Goal: Find specific page/section: Find specific page/section

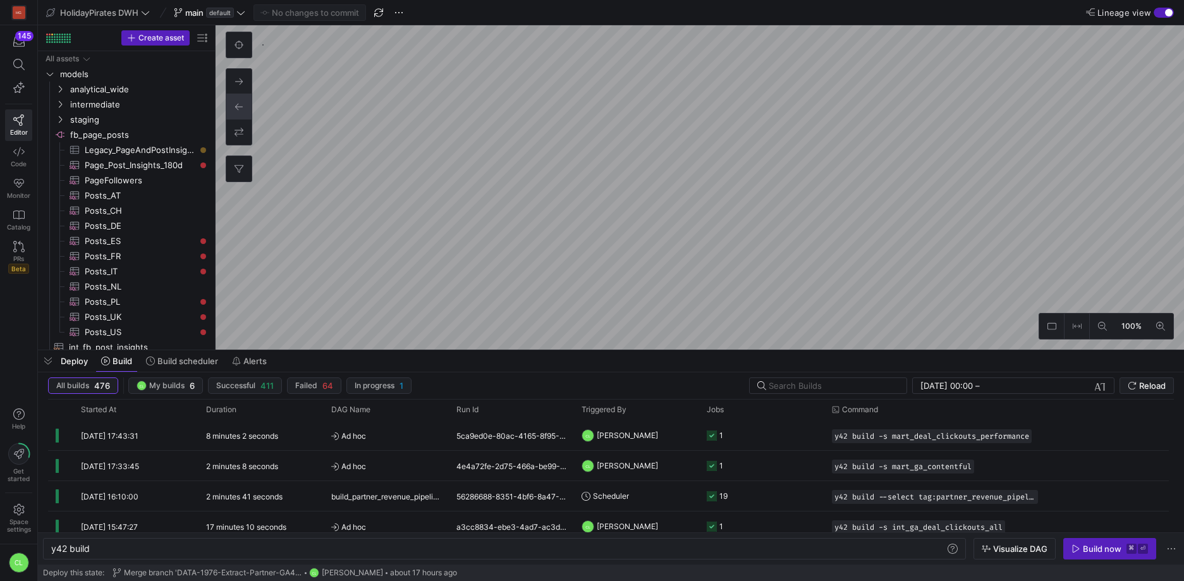
scroll to position [0, 38]
click at [492, 358] on div "Deploy Build Build scheduler Alerts" at bounding box center [611, 360] width 1146 height 21
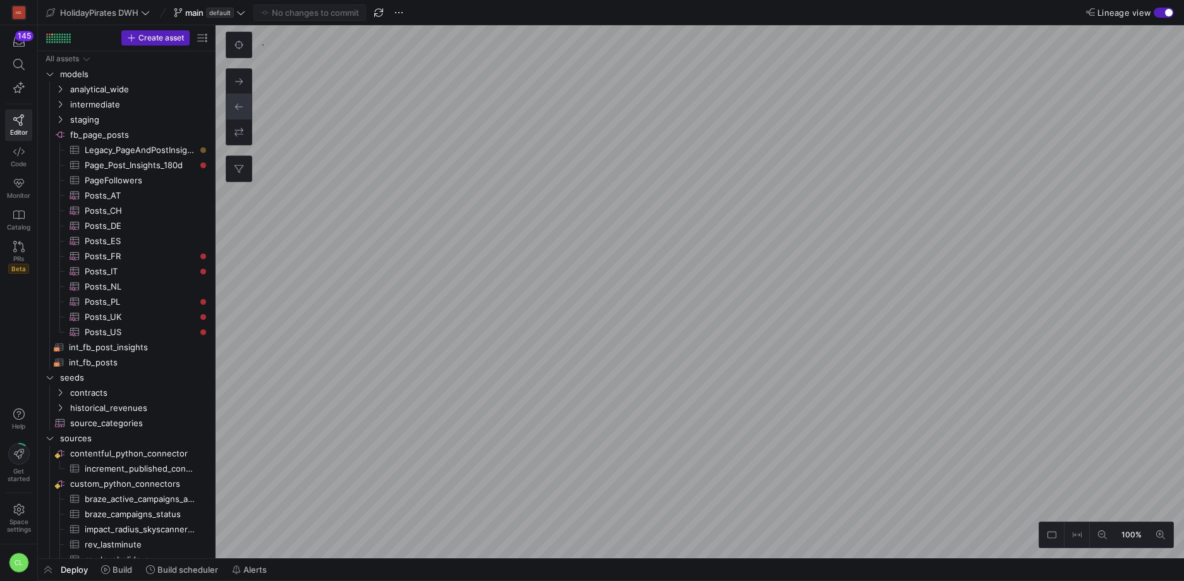
click at [312, 572] on div "Deploy Build Build scheduler Alerts" at bounding box center [611, 569] width 1146 height 21
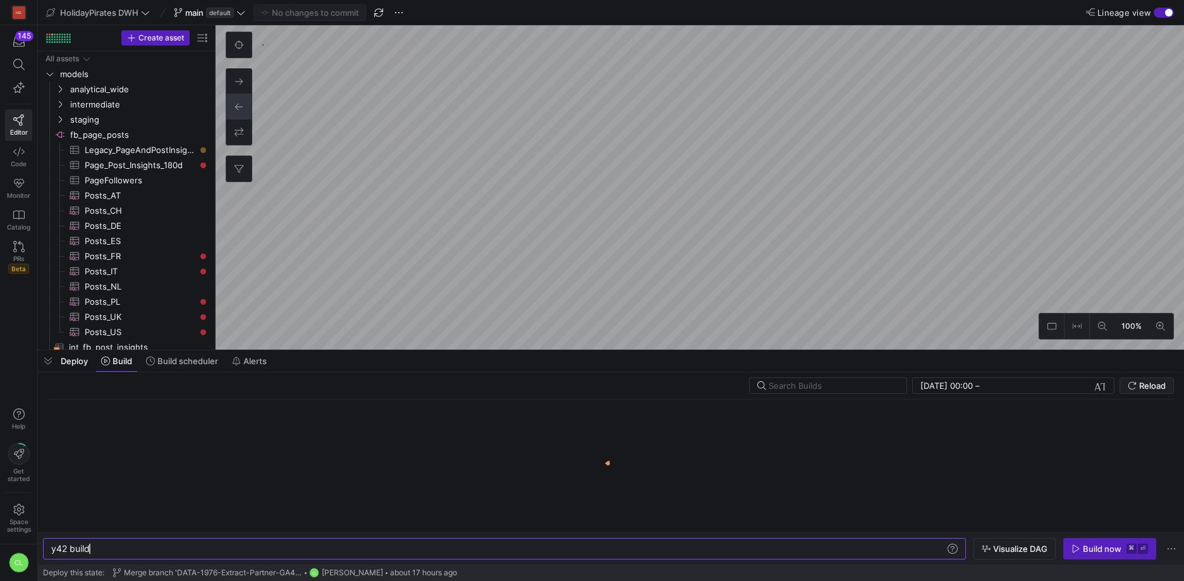
scroll to position [0, 38]
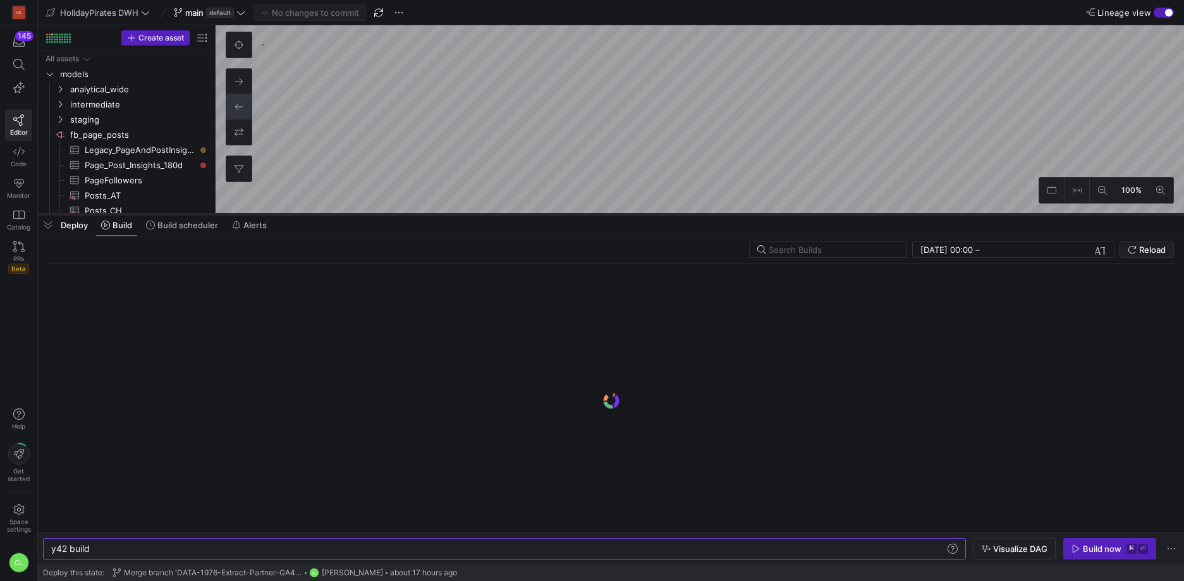
drag, startPoint x: 520, startPoint y: 351, endPoint x: 540, endPoint y: 215, distance: 137.3
click at [540, 215] on div at bounding box center [611, 214] width 1146 height 5
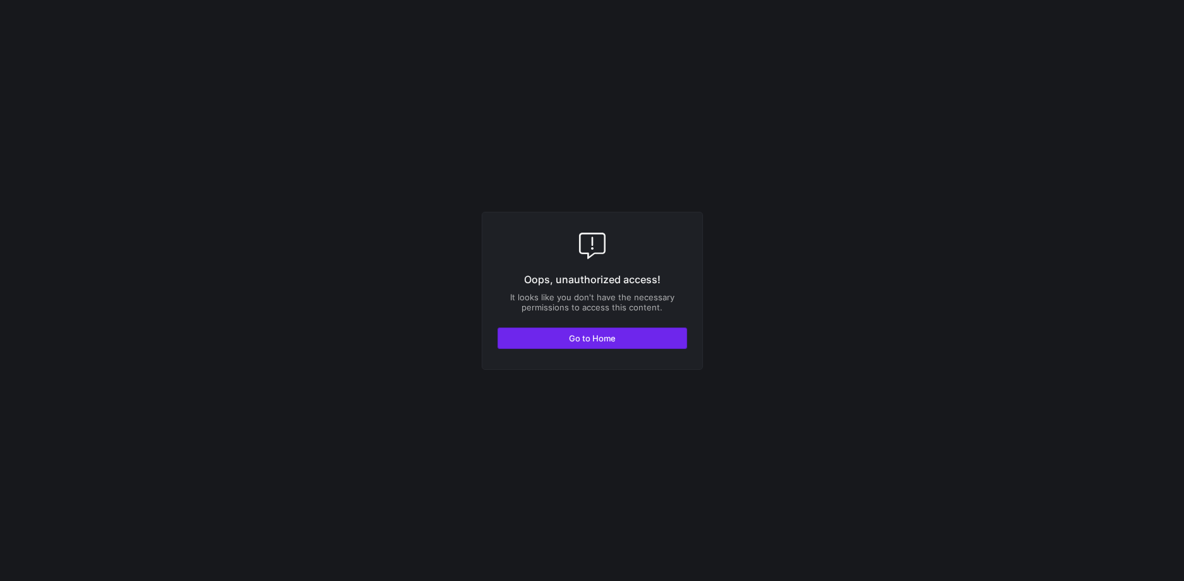
click at [638, 339] on span "button" at bounding box center [592, 338] width 188 height 20
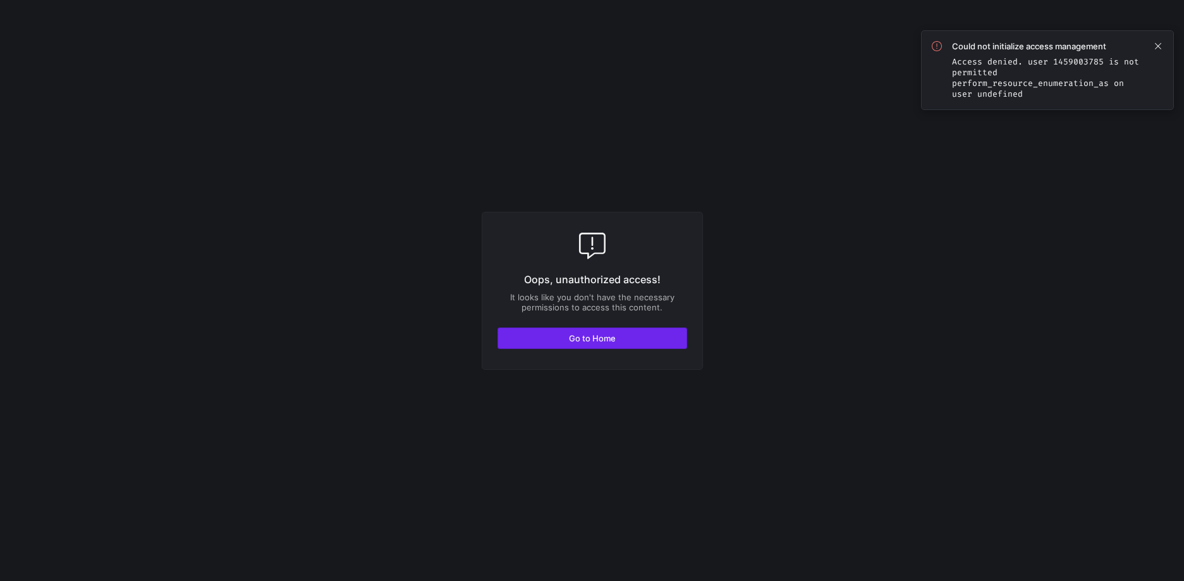
click at [633, 341] on span "button" at bounding box center [592, 338] width 188 height 20
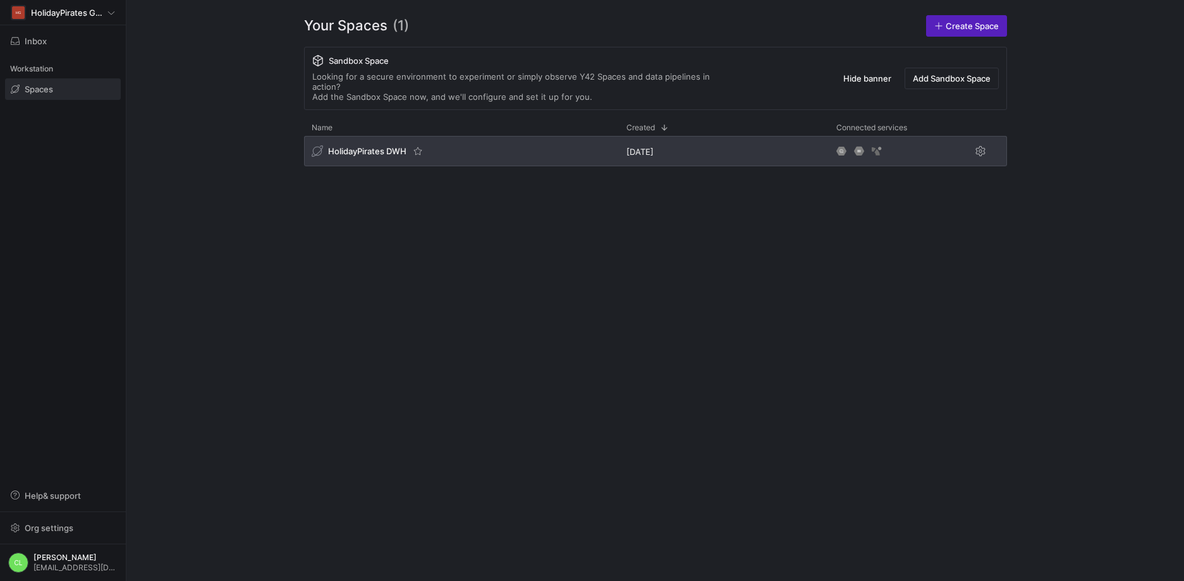
click at [400, 146] on span "HolidayPirates DWH" at bounding box center [367, 151] width 78 height 10
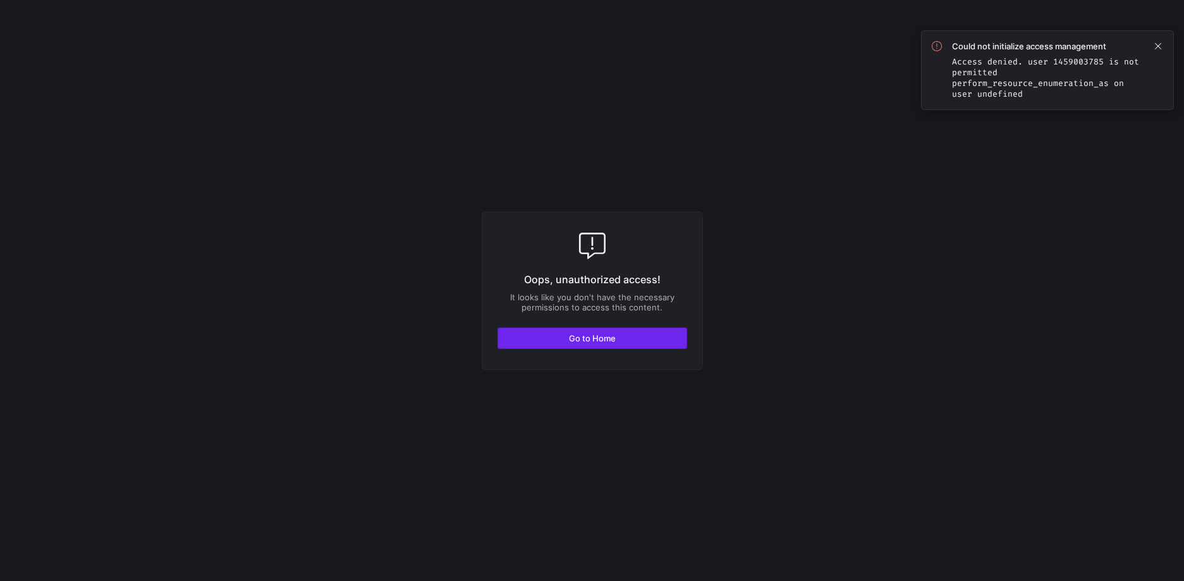
click at [643, 337] on span "button" at bounding box center [592, 338] width 188 height 20
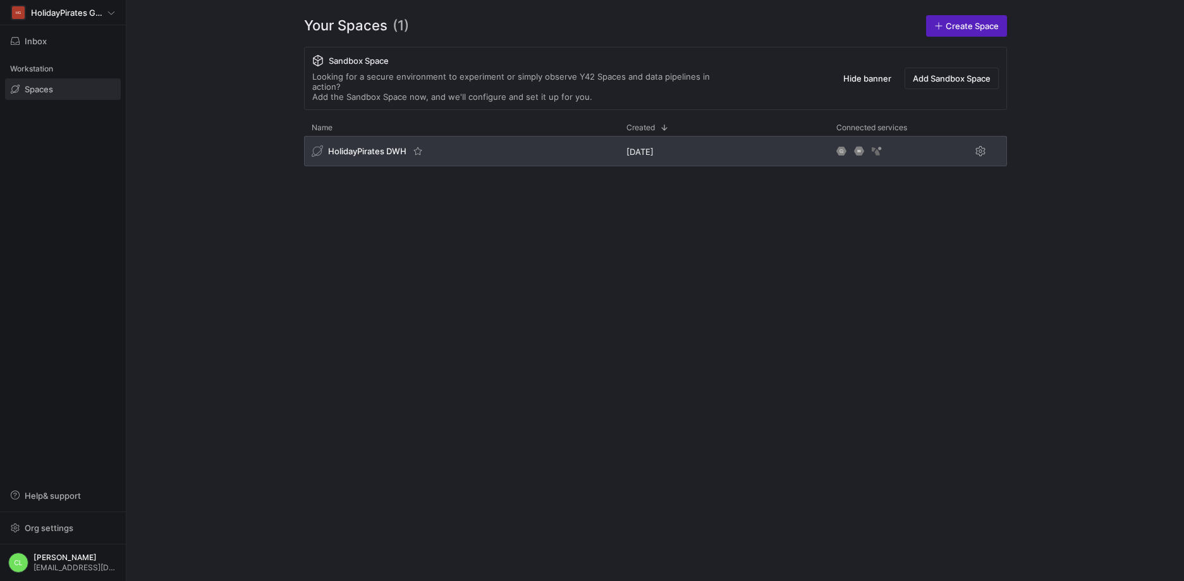
click at [498, 140] on div "HolidayPirates DWH" at bounding box center [461, 151] width 315 height 30
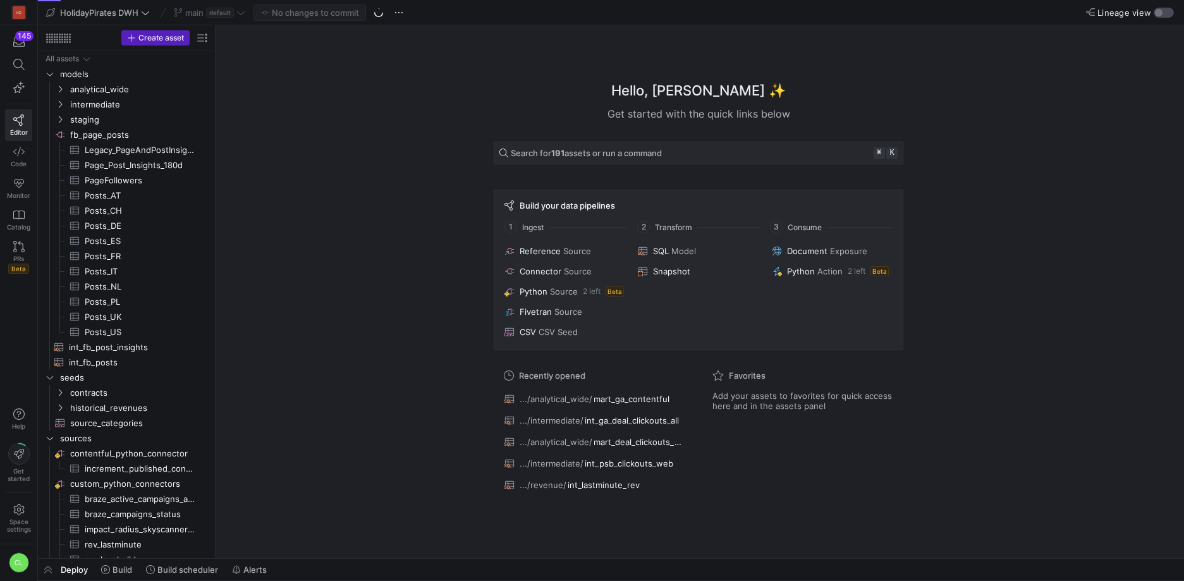
click at [1168, 9] on div "button" at bounding box center [1163, 13] width 20 height 10
